Goal: Task Accomplishment & Management: Manage account settings

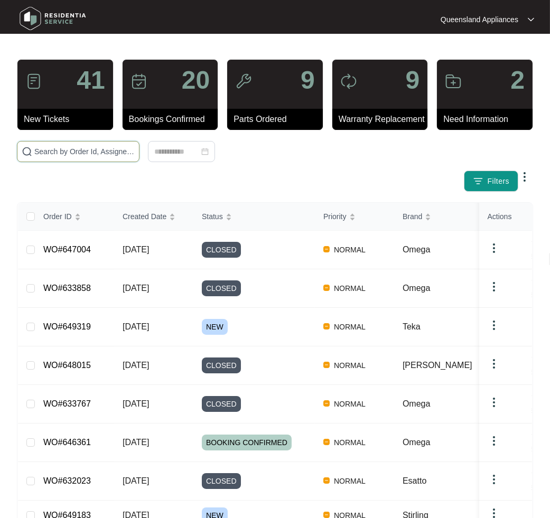
click at [120, 149] on input "text" at bounding box center [84, 152] width 100 height 12
paste input "649145"
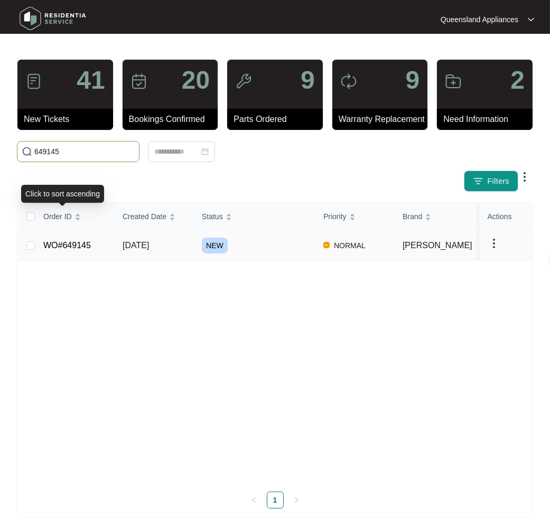
type input "649145"
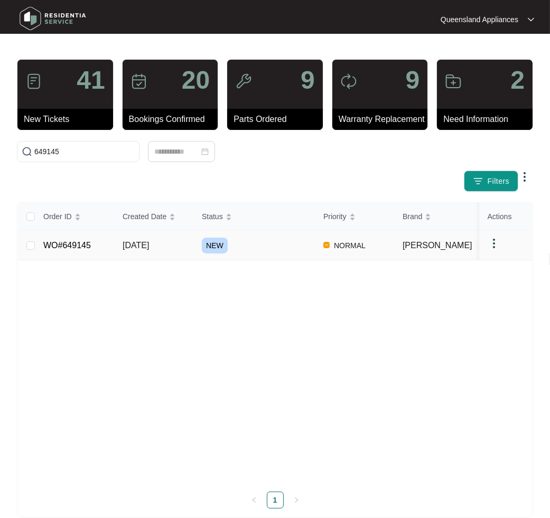
click at [66, 241] on link "WO#649145" at bounding box center [67, 245] width 48 height 9
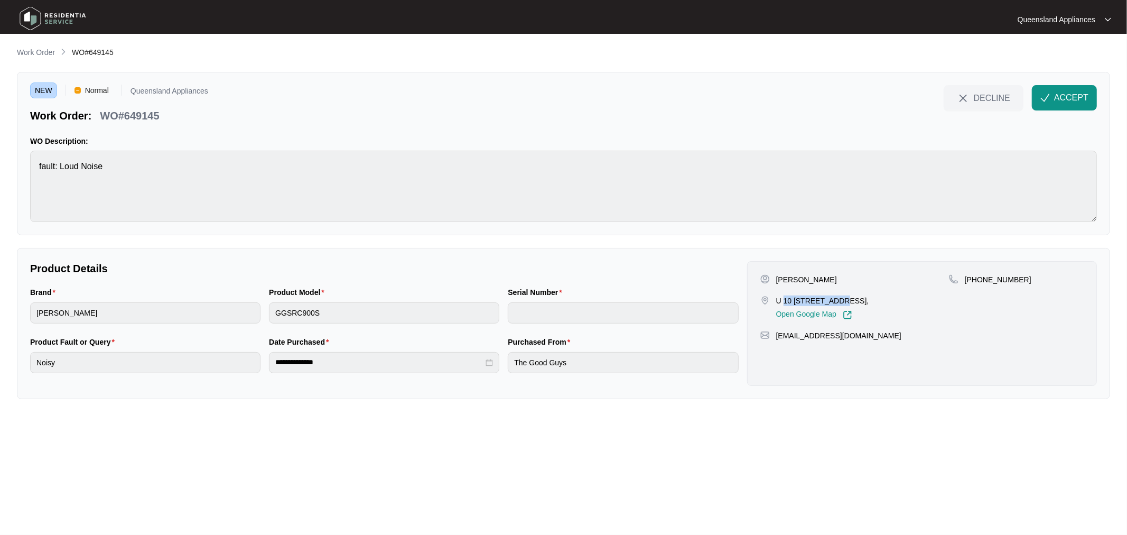
drag, startPoint x: 783, startPoint y: 302, endPoint x: 838, endPoint y: 298, distance: 55.1
click at [838, 298] on p "U 10 15 san mateo bvd Eight mile plains Qld 4113," at bounding box center [822, 300] width 93 height 11
copy p "10 15 san mateo"
click at [152, 113] on p "WO#649145" at bounding box center [129, 115] width 59 height 15
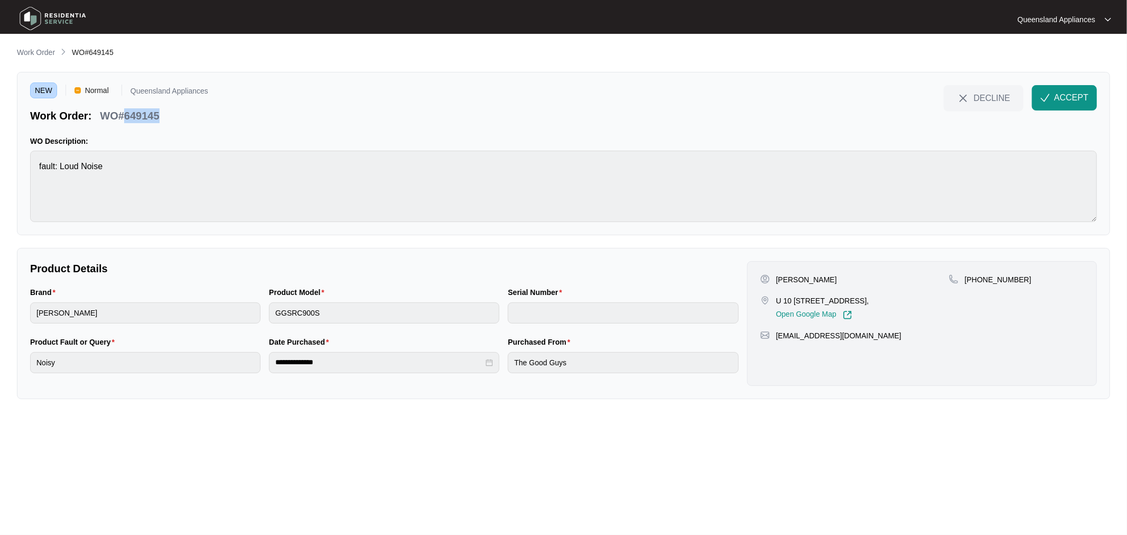
copy p "649145"
click at [977, 278] on p "+61415346000" at bounding box center [998, 279] width 67 height 11
copy p "61415346000"
click at [977, 98] on span "ACCEPT" at bounding box center [1071, 97] width 34 height 13
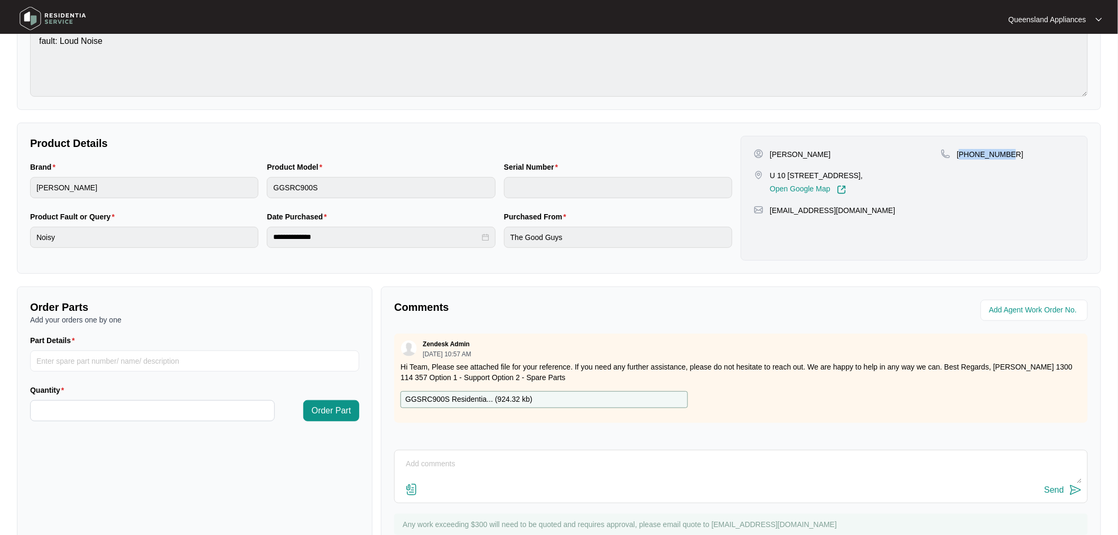
scroll to position [107, 0]
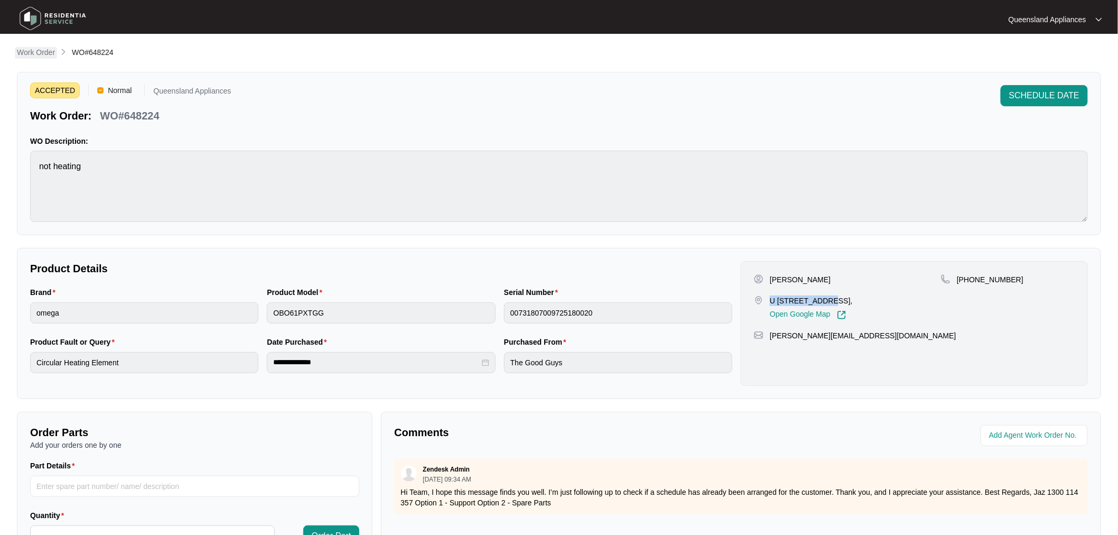
click at [45, 54] on p "Work Order" at bounding box center [36, 52] width 38 height 11
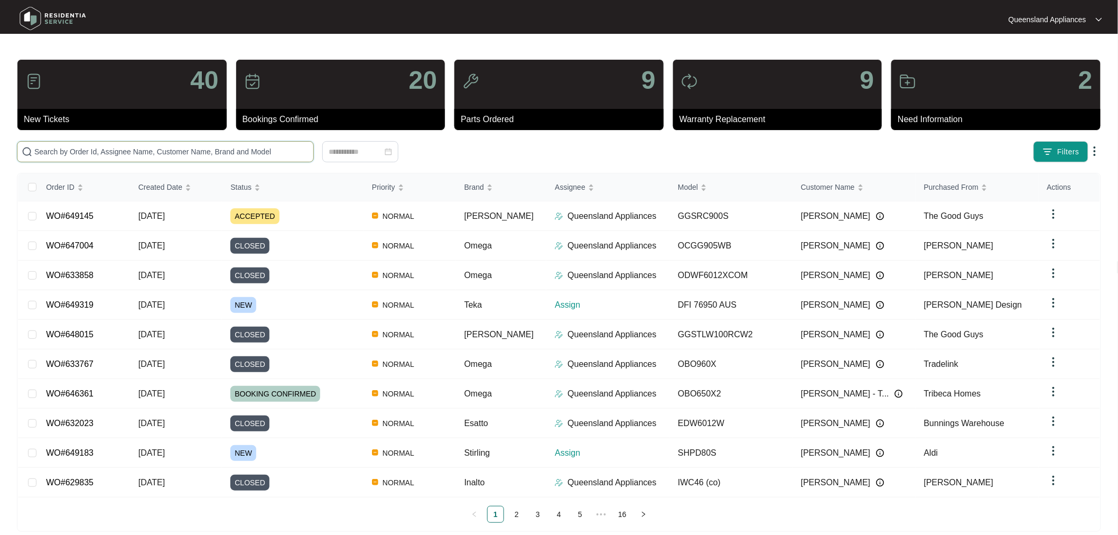
click at [204, 149] on input "text" at bounding box center [171, 152] width 275 height 12
paste input "479029"
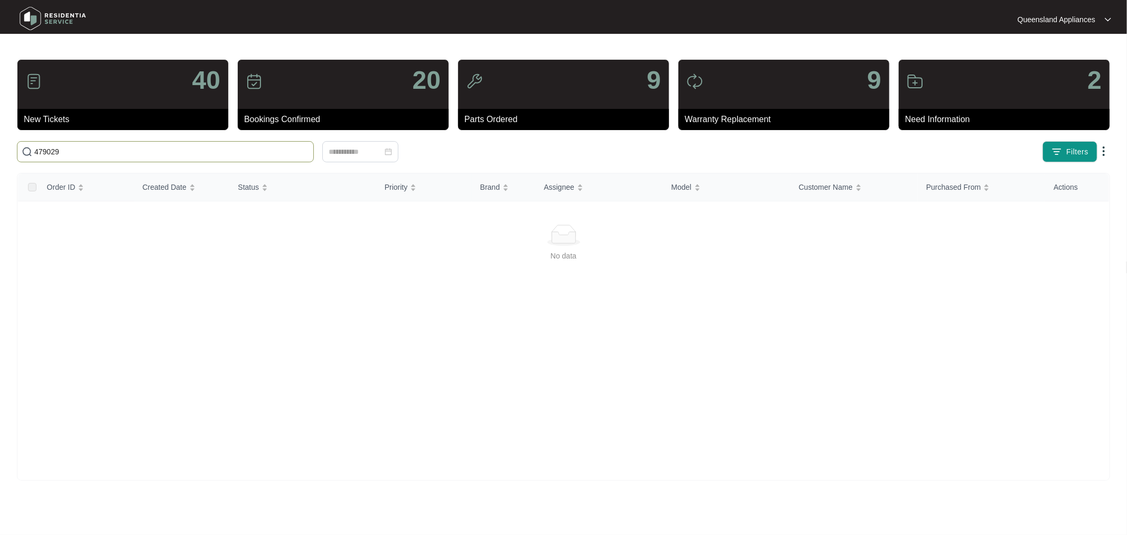
click at [94, 151] on input "479029" at bounding box center [171, 152] width 275 height 12
click at [51, 151] on input "479029" at bounding box center [171, 152] width 275 height 12
paste input "text"
click at [49, 146] on input "479029" at bounding box center [171, 152] width 275 height 12
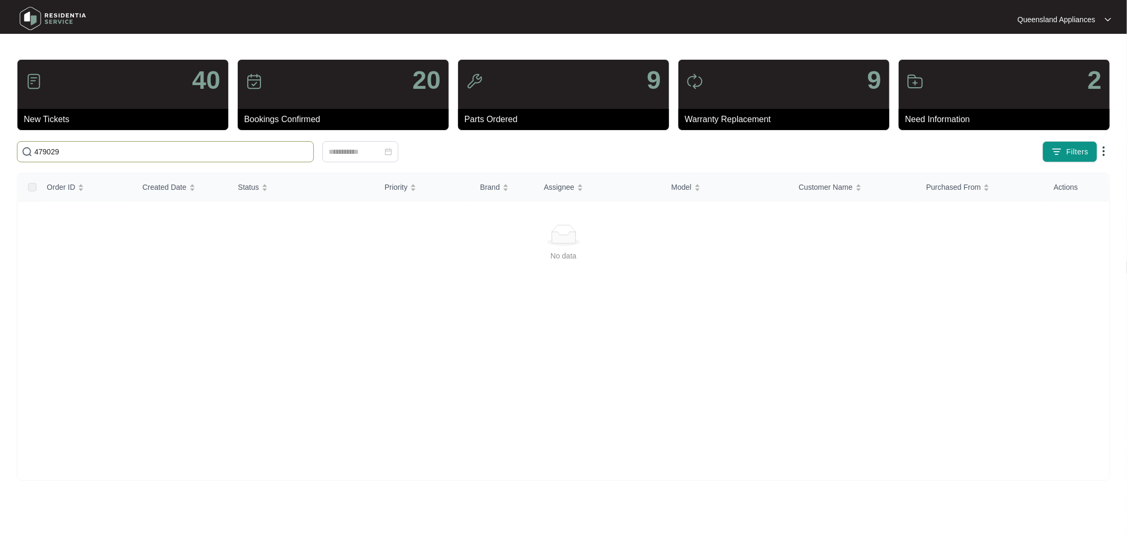
click at [49, 146] on input "479029" at bounding box center [171, 152] width 275 height 12
paste input "649183"
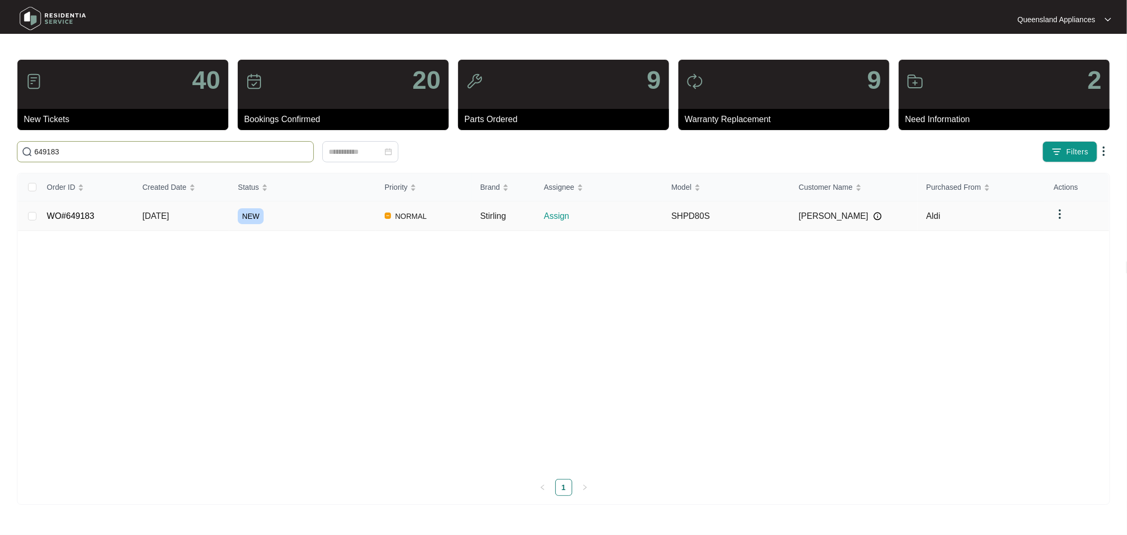
type input "649183"
click at [96, 217] on td "WO#649183" at bounding box center [87, 216] width 96 height 30
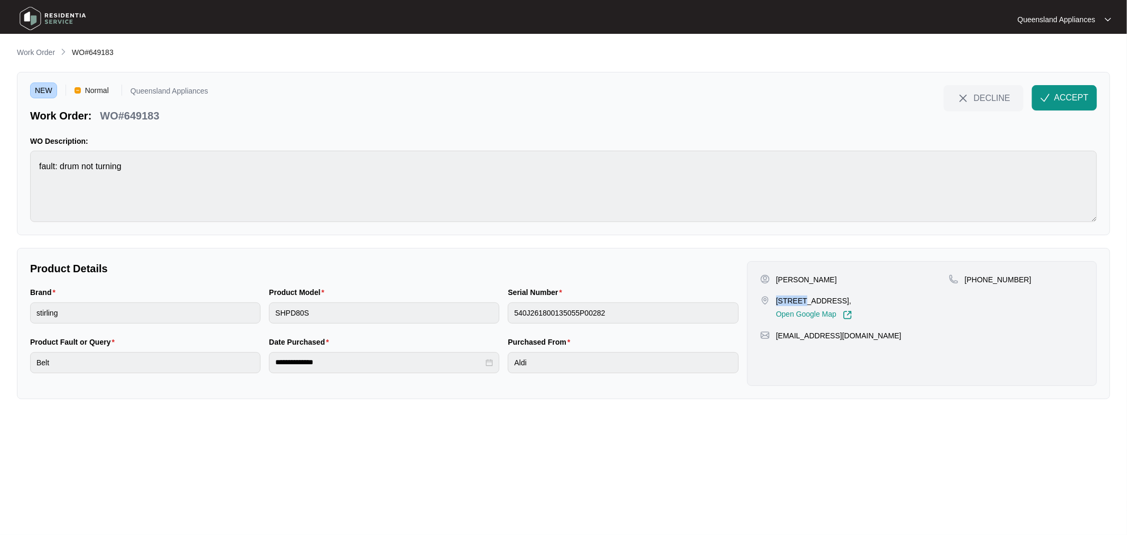
drag, startPoint x: 775, startPoint y: 303, endPoint x: 801, endPoint y: 304, distance: 25.9
click at [801, 304] on p "[STREET_ADDRESS]," at bounding box center [814, 300] width 76 height 11
copy p "43 Gray"
click at [1063, 97] on span "ACCEPT" at bounding box center [1071, 97] width 34 height 13
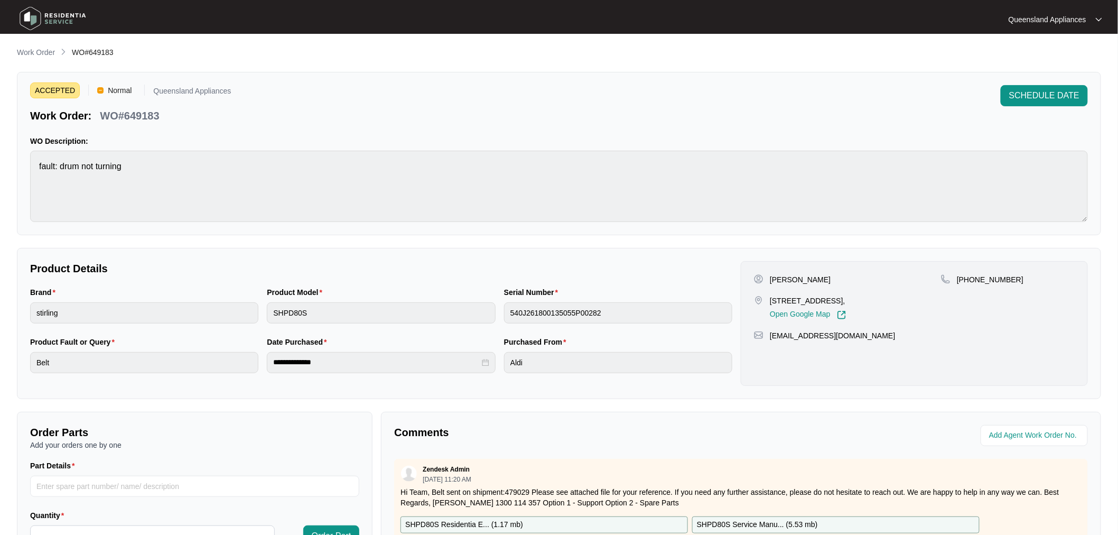
click at [149, 116] on p "WO#649183" at bounding box center [129, 115] width 59 height 15
copy p "649183"
click at [994, 280] on p "[PHONE_NUMBER]" at bounding box center [990, 279] width 67 height 11
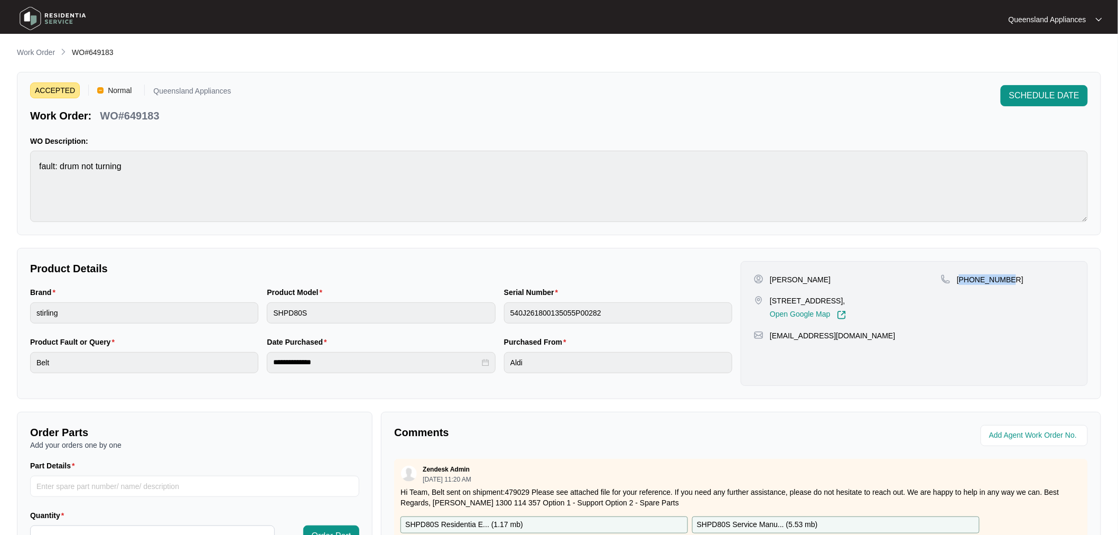
copy p "61431956872"
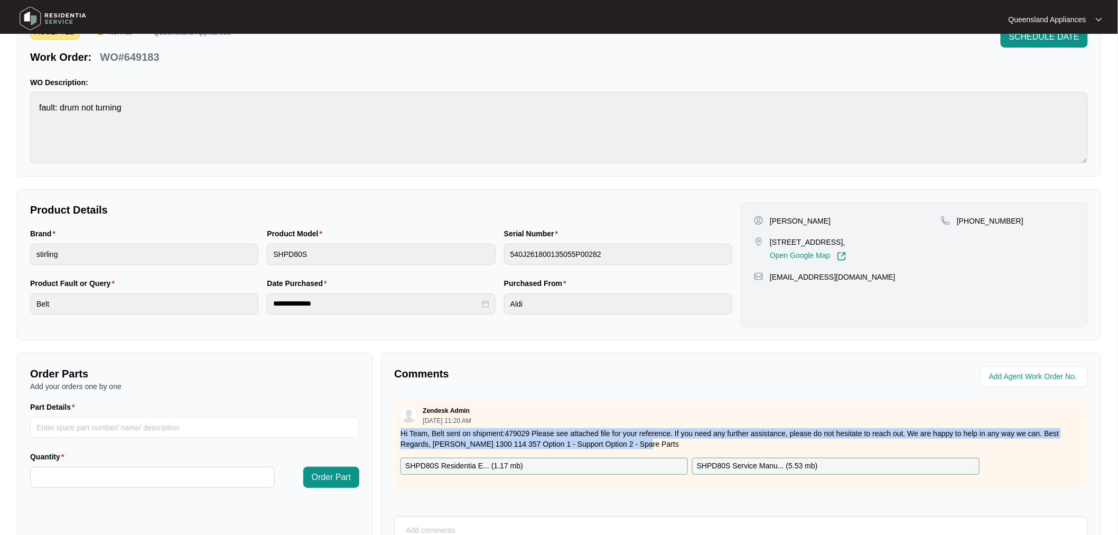
drag, startPoint x: 645, startPoint y: 447, endPoint x: 392, endPoint y: 428, distance: 253.7
click at [392, 428] on div "Comments Zendesk Admin [DATE] 11:20 AM Hi Team, Belt sent on shipment:479029 Pl…" at bounding box center [741, 489] width 720 height 272
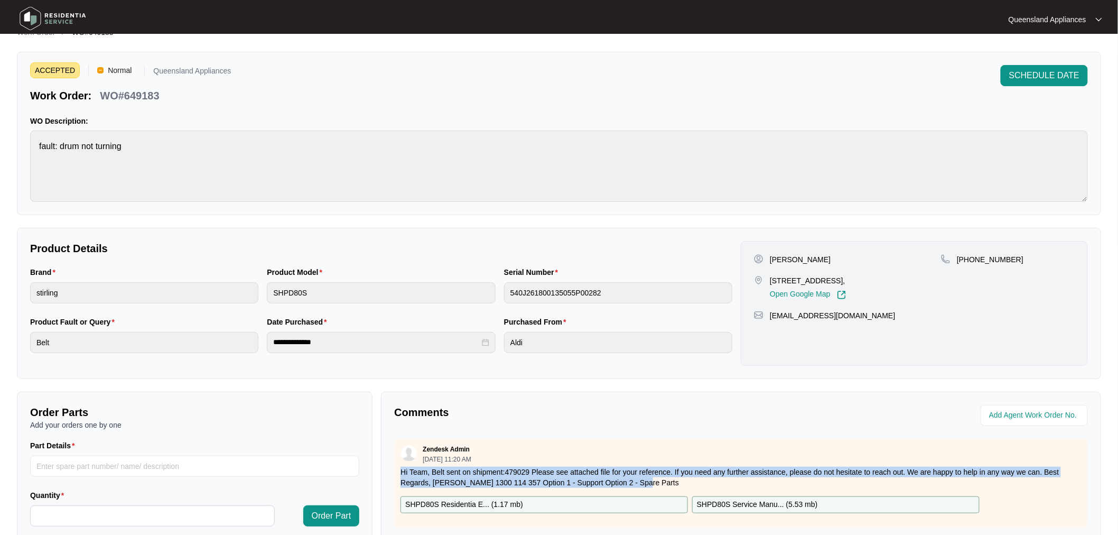
scroll to position [0, 0]
